Goal: Task Accomplishment & Management: Manage account settings

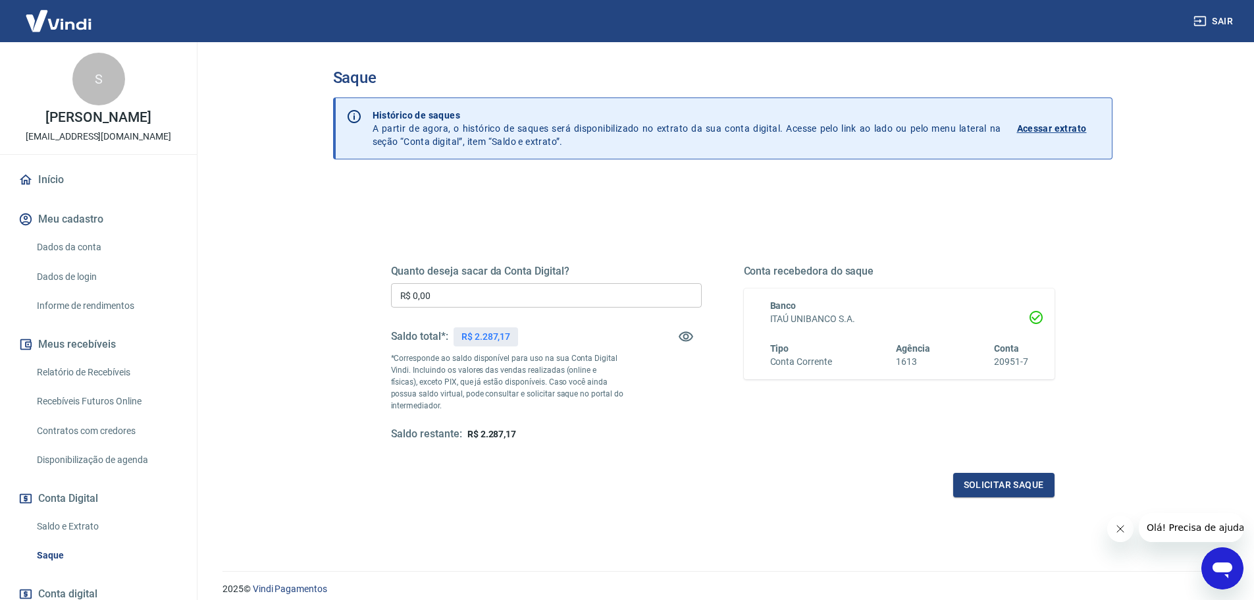
click at [437, 296] on input "R$ 0,00" at bounding box center [546, 295] width 311 height 24
type input "R$ 1.500,00"
click at [1000, 484] on button "Solicitar saque" at bounding box center [1004, 485] width 101 height 24
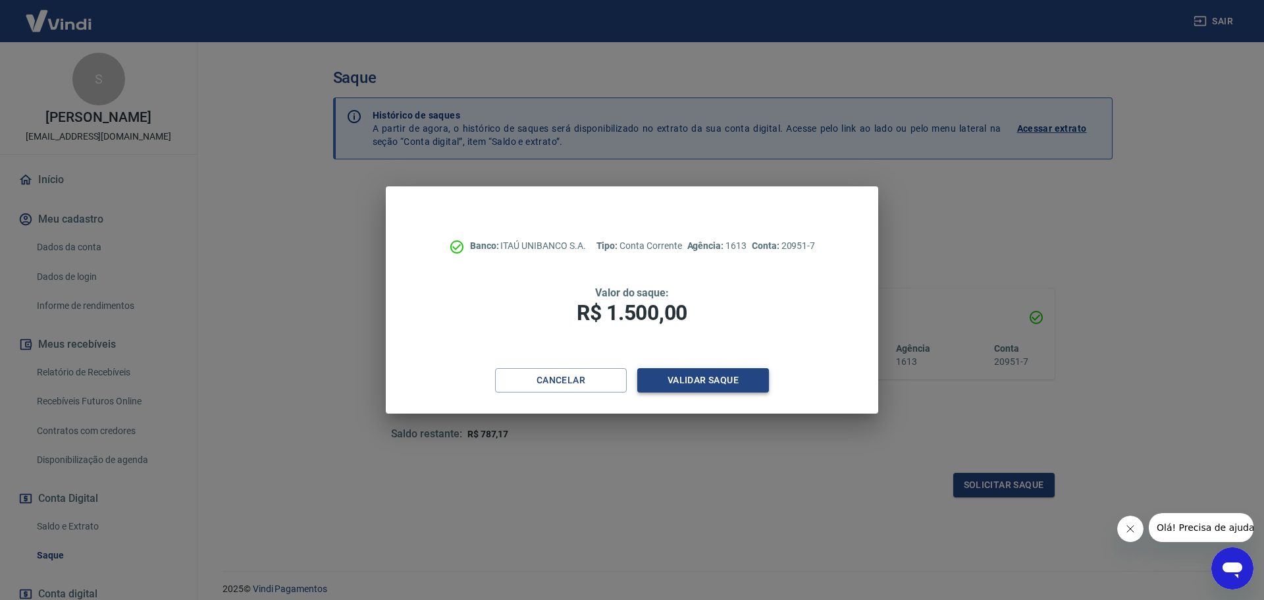
click at [737, 383] on button "Validar saque" at bounding box center [703, 380] width 132 height 24
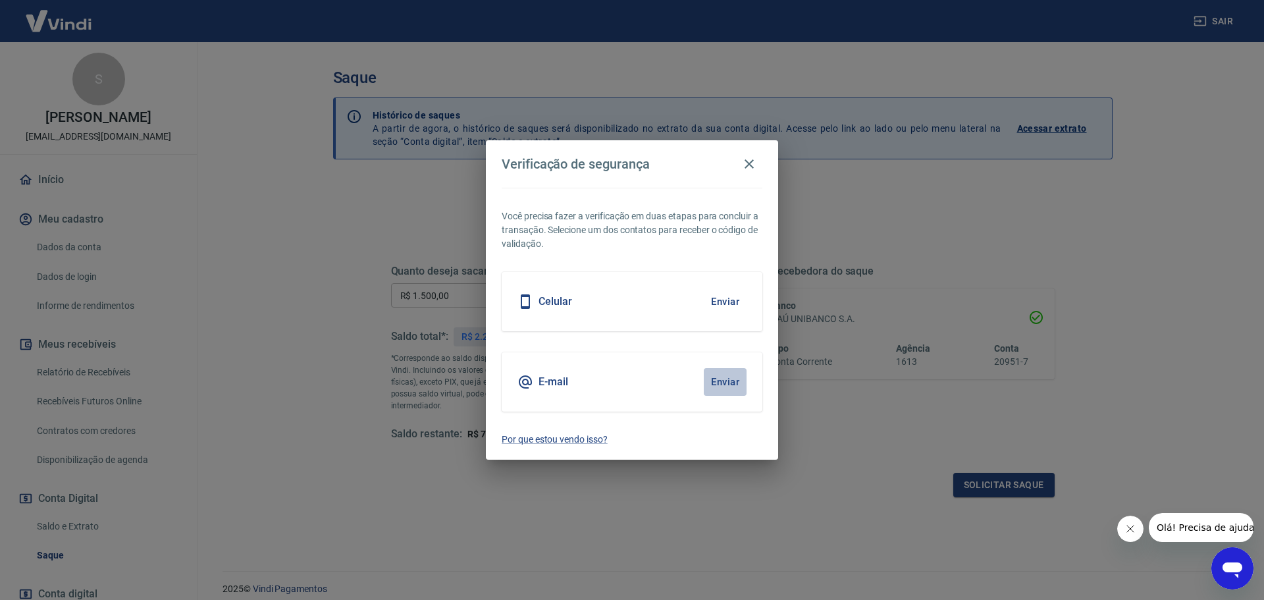
click at [721, 382] on button "Enviar" at bounding box center [725, 382] width 43 height 28
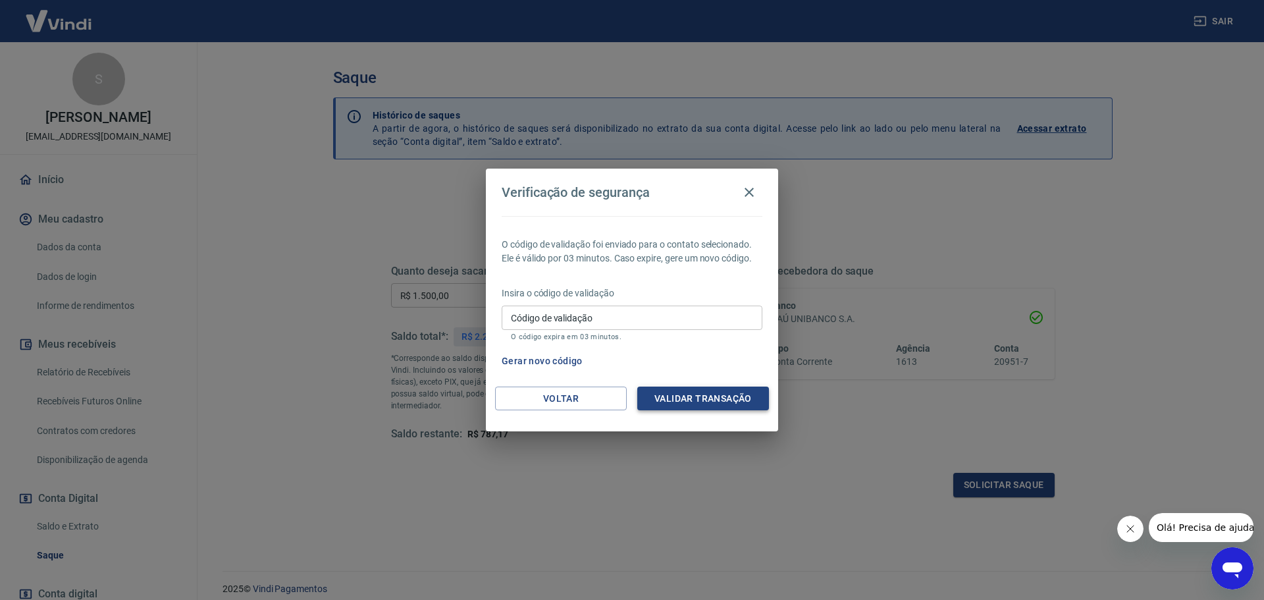
click at [687, 404] on button "Validar transação" at bounding box center [703, 399] width 132 height 24
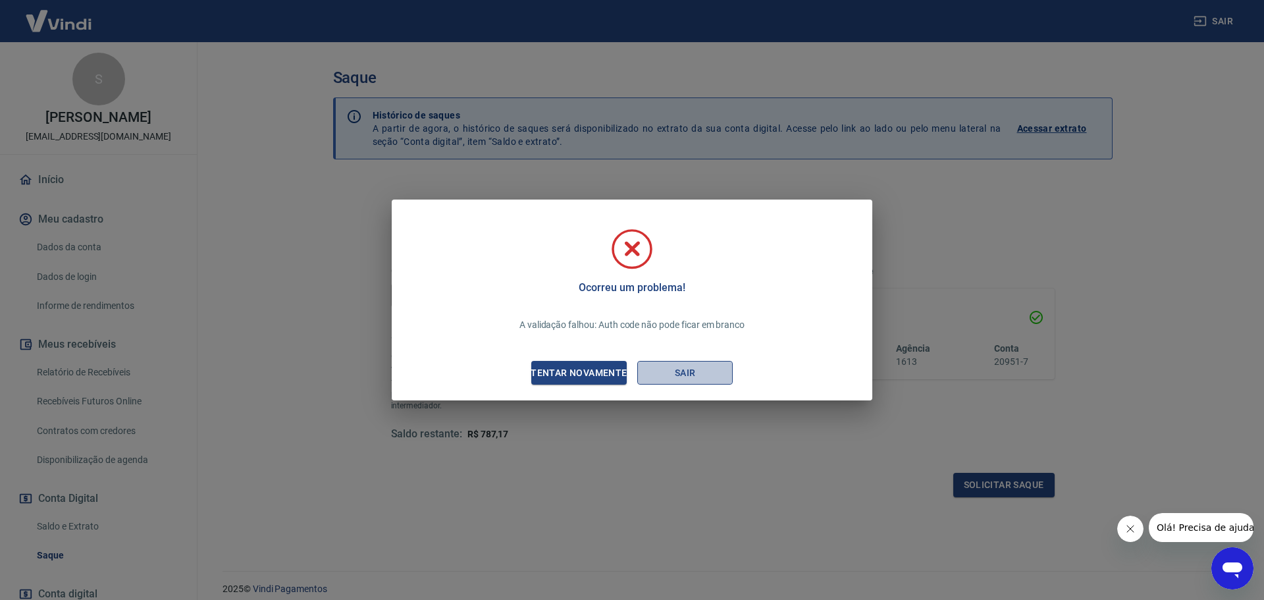
click at [657, 375] on button "Sair" at bounding box center [684, 373] width 95 height 24
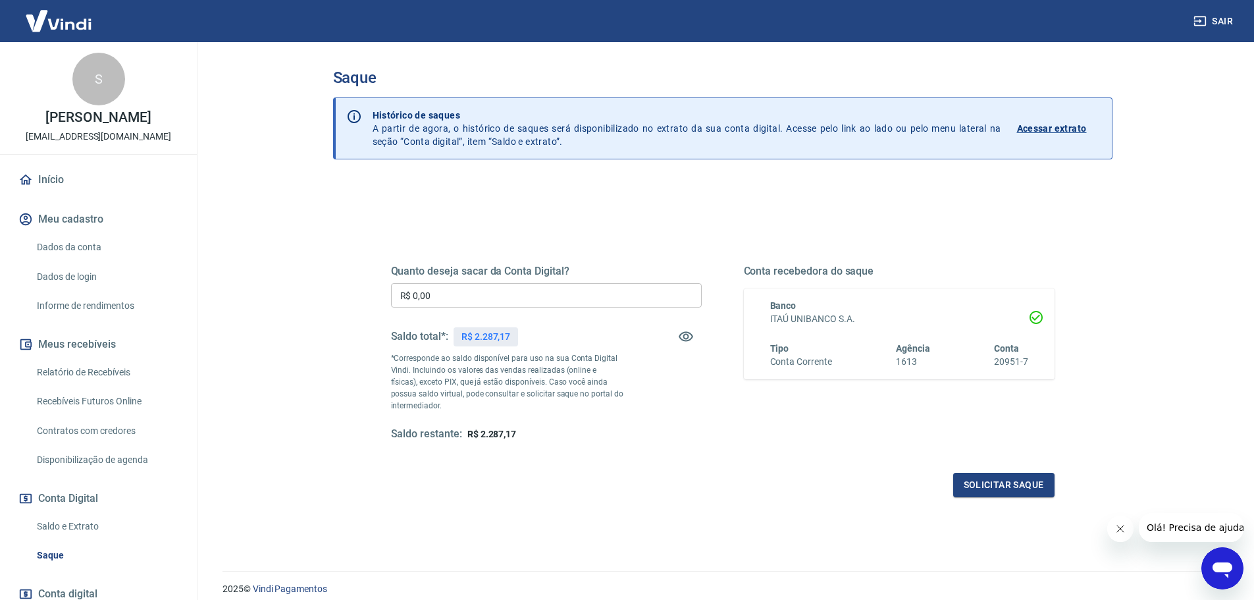
click at [464, 304] on input "R$ 0,00" at bounding box center [546, 295] width 311 height 24
type input "R$ 2.000,00"
click at [1002, 484] on button "Solicitar saque" at bounding box center [1004, 485] width 101 height 24
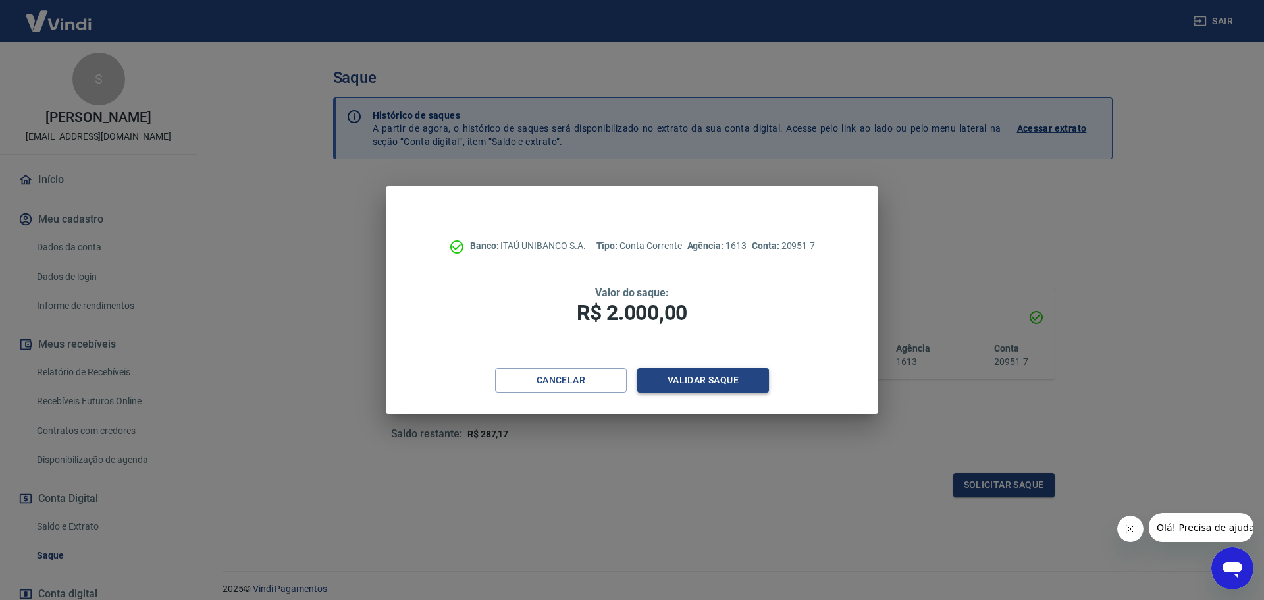
click at [697, 374] on button "Validar saque" at bounding box center [703, 380] width 132 height 24
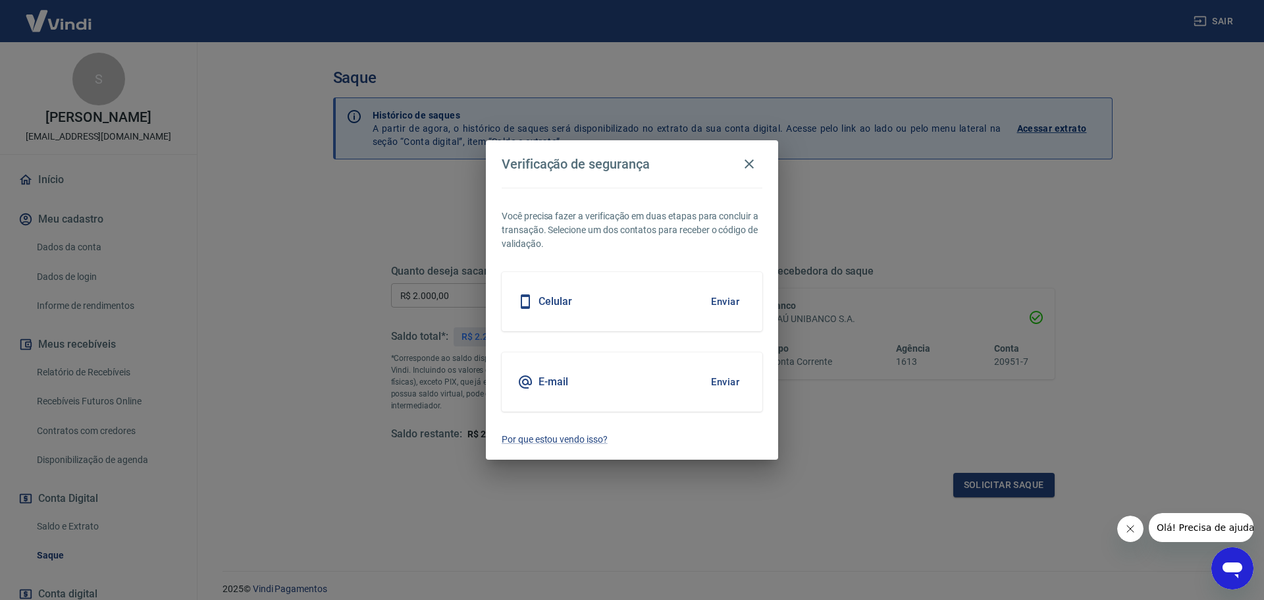
click at [727, 378] on button "Enviar" at bounding box center [725, 382] width 43 height 28
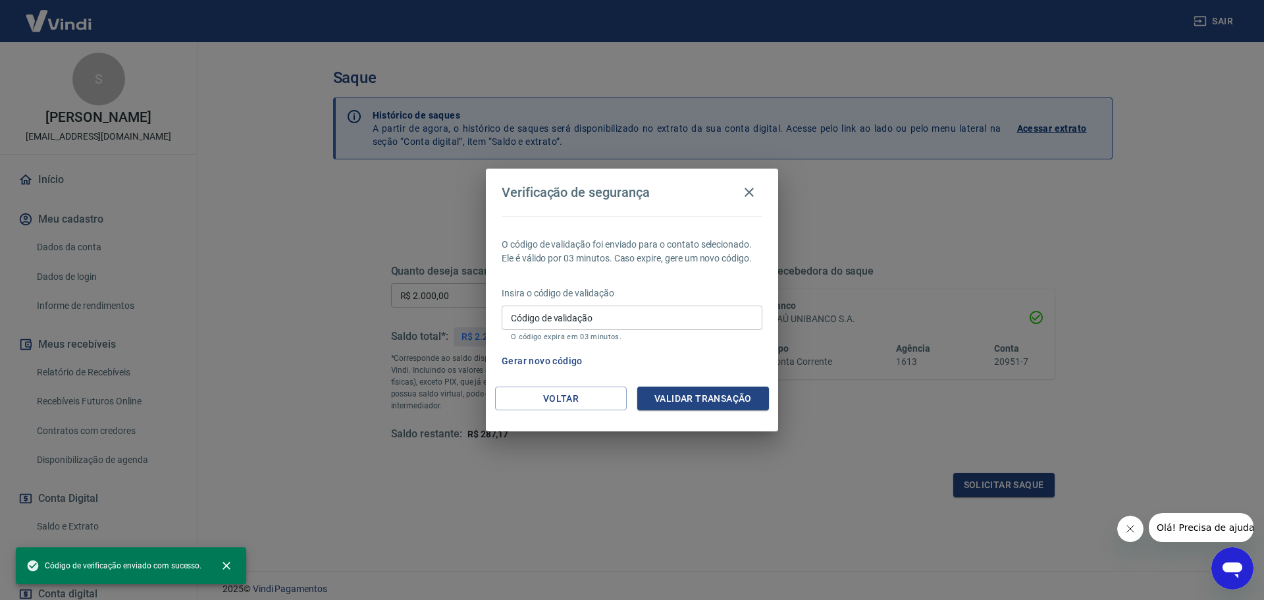
click at [620, 315] on input "Código de validação" at bounding box center [632, 318] width 261 height 24
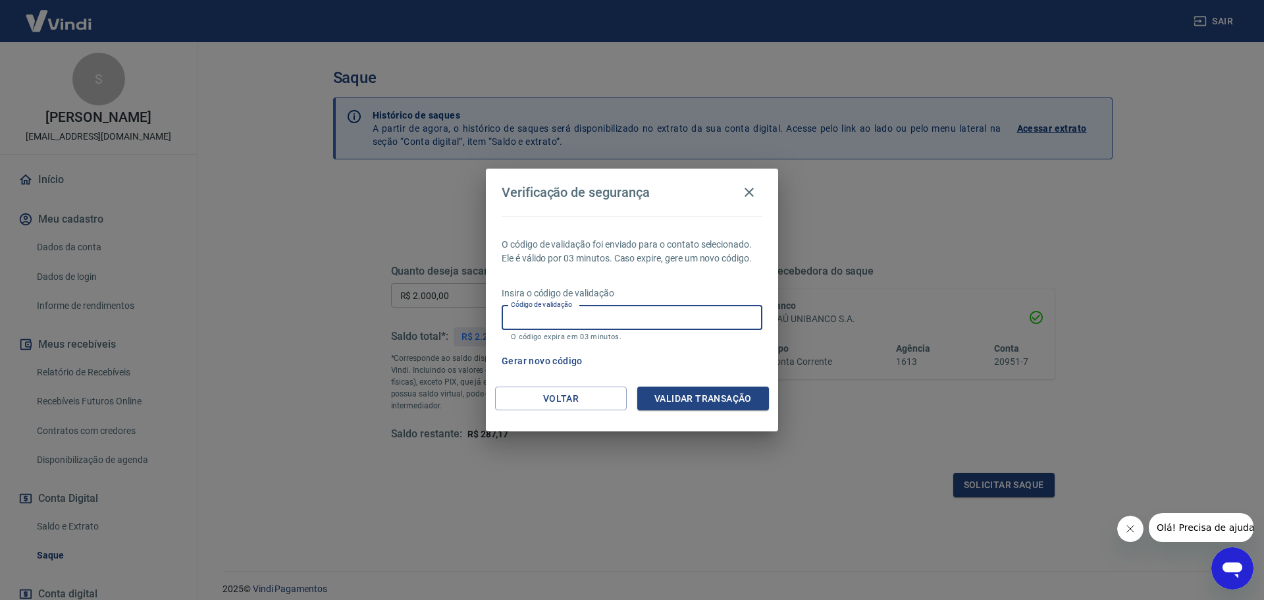
type input "6"
type input "247255"
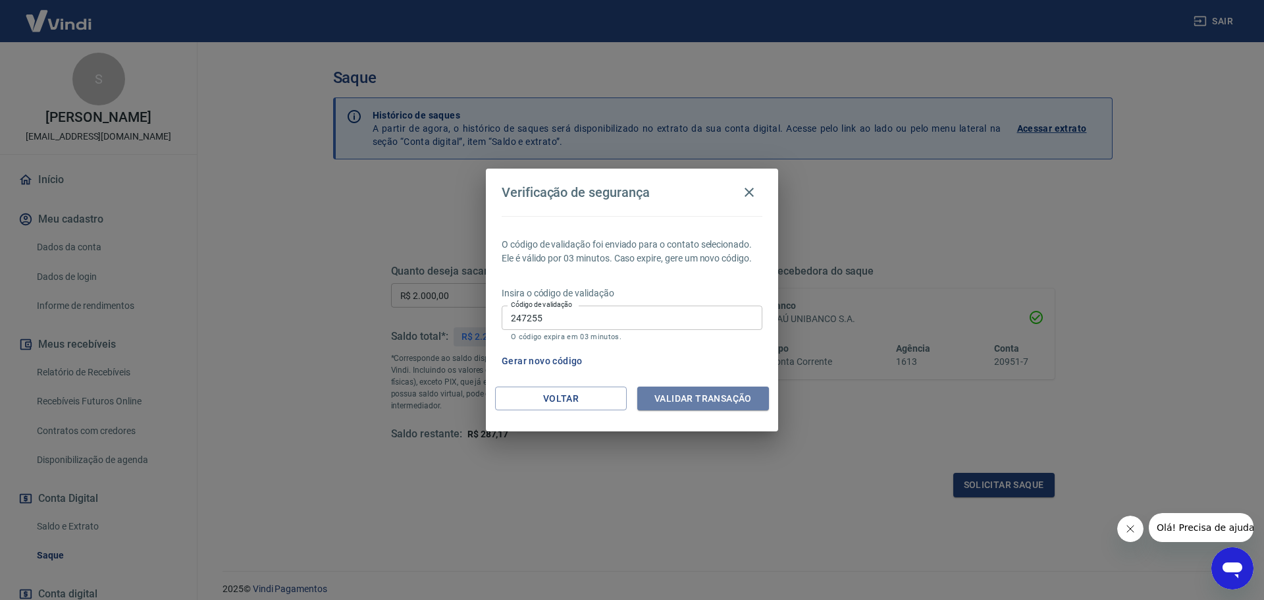
click at [697, 394] on button "Validar transação" at bounding box center [703, 399] width 132 height 24
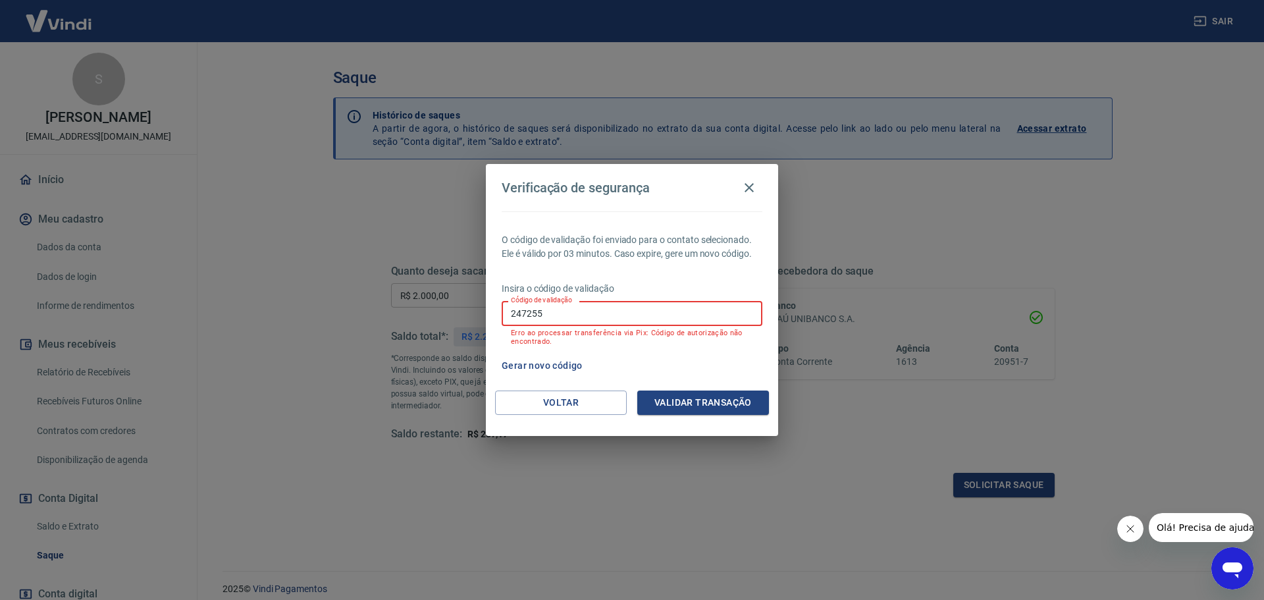
drag, startPoint x: 557, startPoint y: 323, endPoint x: 419, endPoint y: 364, distance: 143.6
click at [419, 364] on div "Verificação de segurança O código de validação foi enviado para o contato selec…" at bounding box center [632, 300] width 1264 height 600
type input "773309"
click at [667, 403] on button "Validar transação" at bounding box center [703, 403] width 132 height 24
click at [749, 184] on icon "button" at bounding box center [749, 188] width 16 height 16
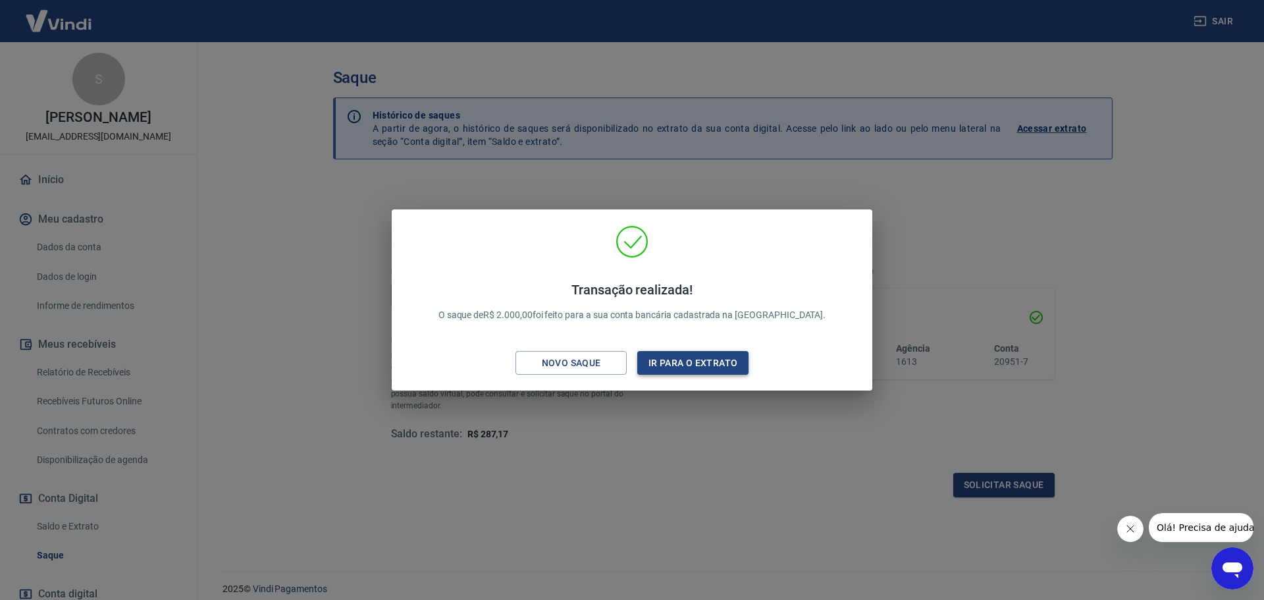
click at [687, 362] on button "Ir para o extrato" at bounding box center [692, 363] width 111 height 24
